Goal: Task Accomplishment & Management: Use online tool/utility

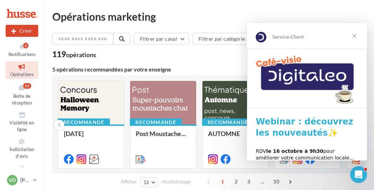
click at [355, 34] on span "Fermer" at bounding box center [353, 35] width 25 height 25
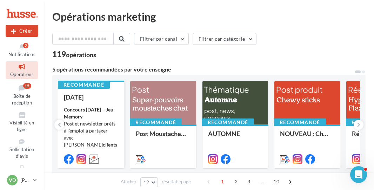
click at [93, 124] on div "Concours Halloween – Jeu Memory Post et newsletter prêts à l’emploi à partager …" at bounding box center [91, 141] width 54 height 70
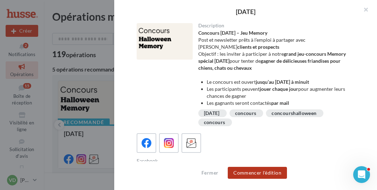
click at [241, 174] on button "Commencer l'édition" at bounding box center [257, 173] width 59 height 12
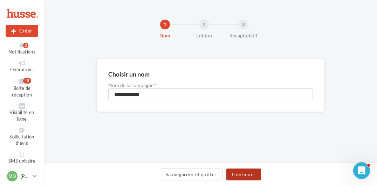
click at [240, 173] on button "Continuer" at bounding box center [243, 175] width 35 height 12
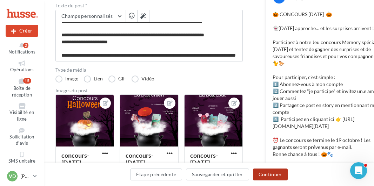
click at [269, 173] on button "Continuer" at bounding box center [270, 175] width 35 height 12
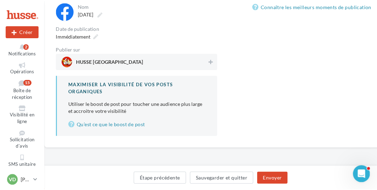
scroll to position [63, 0]
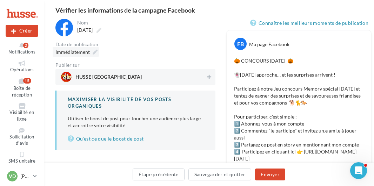
click at [94, 54] on icon at bounding box center [95, 52] width 5 height 5
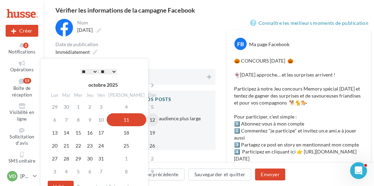
click at [146, 119] on td "12" at bounding box center [152, 120] width 12 height 13
click at [94, 71] on select "* * * * * * * * * * ** ** ** ** ** ** ** ** ** ** ** ** ** **" at bounding box center [89, 72] width 18 height 6
click at [65, 185] on button "Valider" at bounding box center [61, 187] width 26 height 12
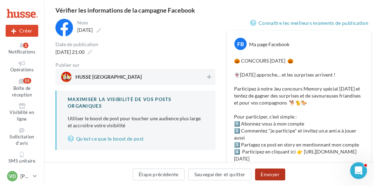
click at [269, 177] on button "Envoyer" at bounding box center [270, 175] width 30 height 12
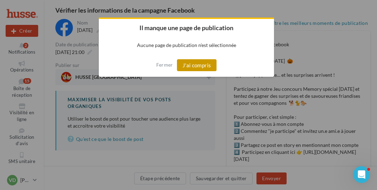
click at [204, 66] on button "J'ai compris" at bounding box center [197, 65] width 40 height 12
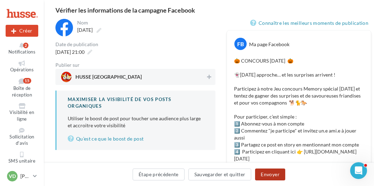
click at [265, 177] on button "Envoyer" at bounding box center [270, 175] width 30 height 12
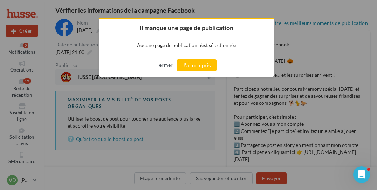
click at [163, 63] on button "Fermer" at bounding box center [164, 64] width 17 height 11
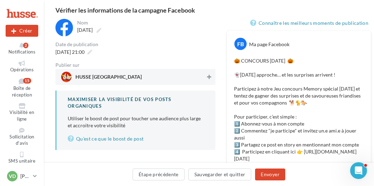
click at [205, 75] on button at bounding box center [208, 77] width 7 height 8
click at [92, 54] on icon at bounding box center [89, 52] width 5 height 5
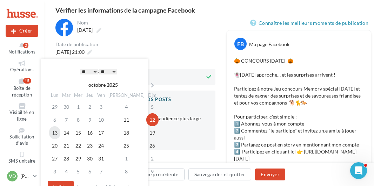
click at [54, 136] on td "13" at bounding box center [54, 132] width 11 height 13
click at [93, 71] on select "* * * * * * * * * * ** ** ** ** ** ** ** ** ** ** ** ** ** **" at bounding box center [89, 72] width 18 height 6
click at [66, 185] on button "Valider" at bounding box center [61, 187] width 26 height 12
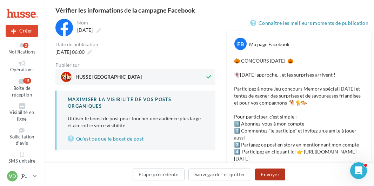
click at [274, 175] on button "Envoyer" at bounding box center [270, 175] width 30 height 12
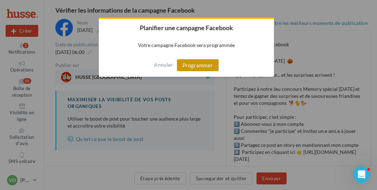
click at [200, 68] on button "Programmer" at bounding box center [198, 65] width 42 height 12
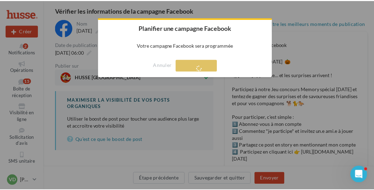
scroll to position [11, 0]
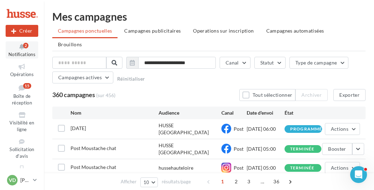
click at [25, 48] on div "2" at bounding box center [25, 46] width 5 height 6
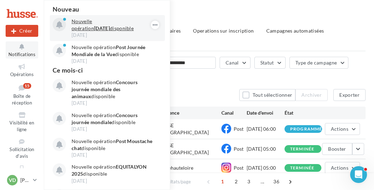
click at [101, 27] on p "Nouvelle opération Halloween 2025 disponible" at bounding box center [111, 25] width 81 height 14
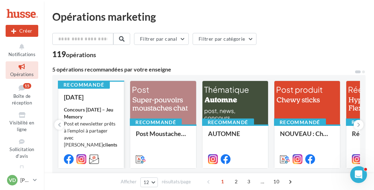
click at [90, 107] on strong "Concours [DATE] – Jeu Memory" at bounding box center [88, 113] width 49 height 13
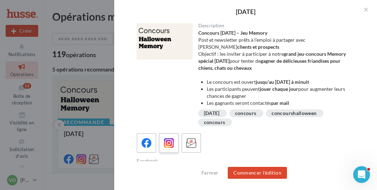
click at [169, 145] on icon at bounding box center [169, 143] width 10 height 10
click at [259, 175] on button "Commencer l'édition" at bounding box center [257, 173] width 59 height 12
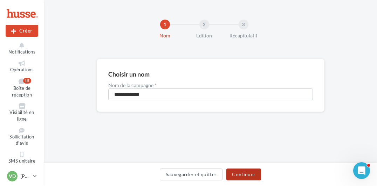
click at [237, 177] on button "Continuer" at bounding box center [243, 175] width 35 height 12
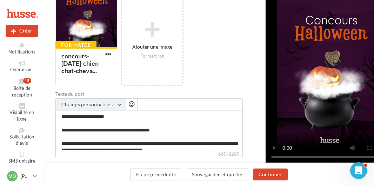
scroll to position [280, 0]
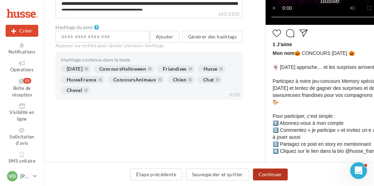
click at [275, 179] on button "Continuer" at bounding box center [270, 175] width 35 height 12
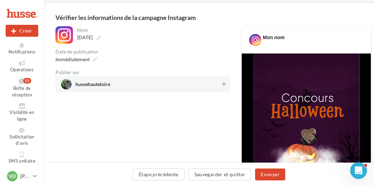
scroll to position [21, 0]
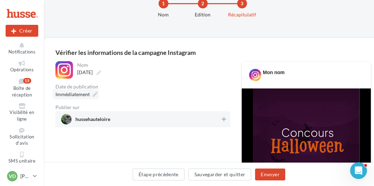
click at [95, 95] on icon at bounding box center [95, 94] width 5 height 5
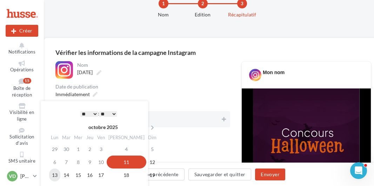
click at [55, 175] on td "13" at bounding box center [54, 175] width 11 height 13
click at [133, 86] on div "Date de publication" at bounding box center [142, 86] width 174 height 5
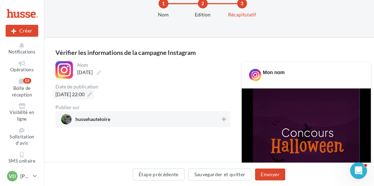
click at [92, 94] on icon at bounding box center [89, 94] width 5 height 5
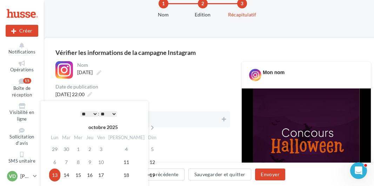
click at [93, 114] on select "* * * * * * * * * * ** ** ** ** ** ** ** ** ** ** ** ** ** **" at bounding box center [89, 114] width 18 height 6
click at [151, 91] on div "13/10/2025 à 22:00" at bounding box center [142, 94] width 174 height 10
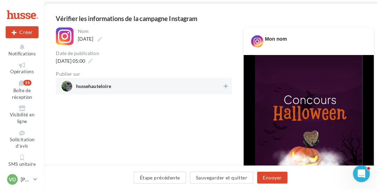
scroll to position [91, 0]
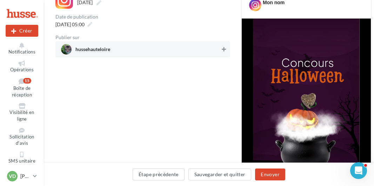
click at [221, 48] on icon at bounding box center [223, 49] width 4 height 5
click at [269, 176] on button "Envoyer" at bounding box center [270, 175] width 30 height 12
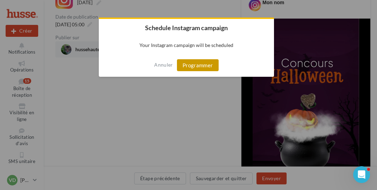
click at [206, 62] on button "Programmer" at bounding box center [198, 65] width 42 height 12
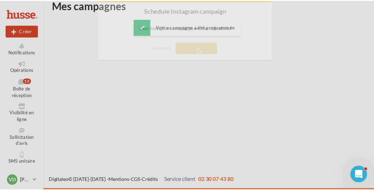
scroll to position [11, 0]
